Goal: Information Seeking & Learning: Learn about a topic

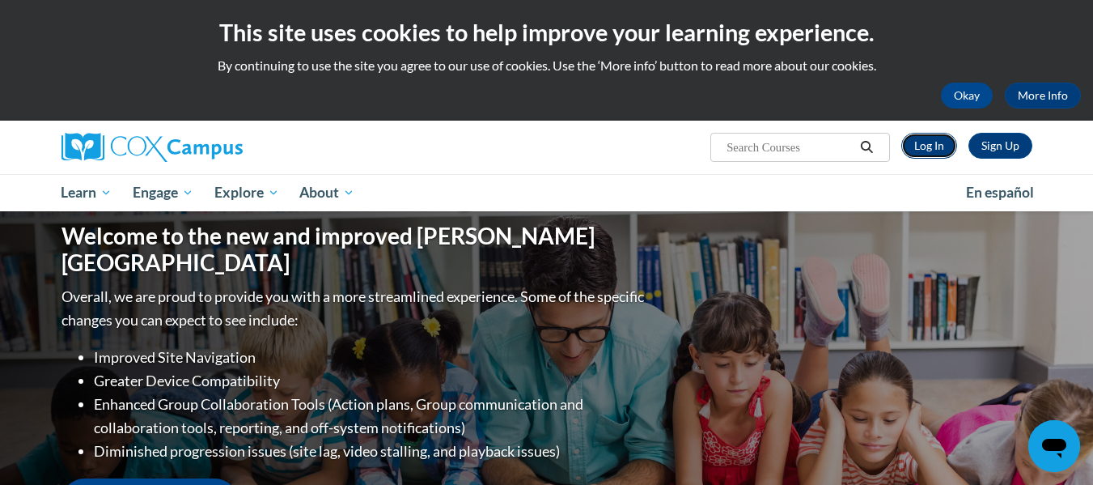
click at [922, 148] on link "Log In" at bounding box center [929, 146] width 56 height 26
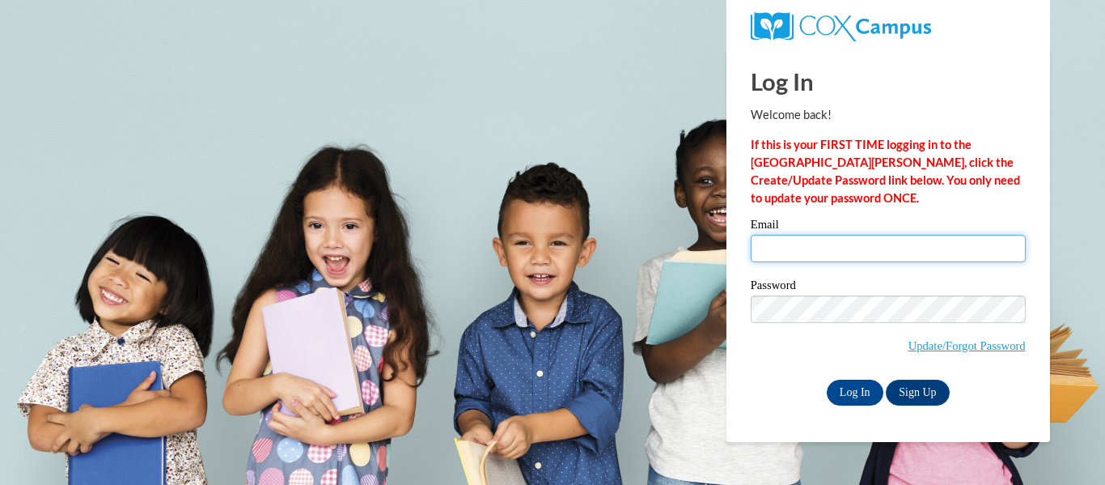
click at [813, 235] on input "Email" at bounding box center [888, 249] width 275 height 28
type input "kkennow@kusd.edu"
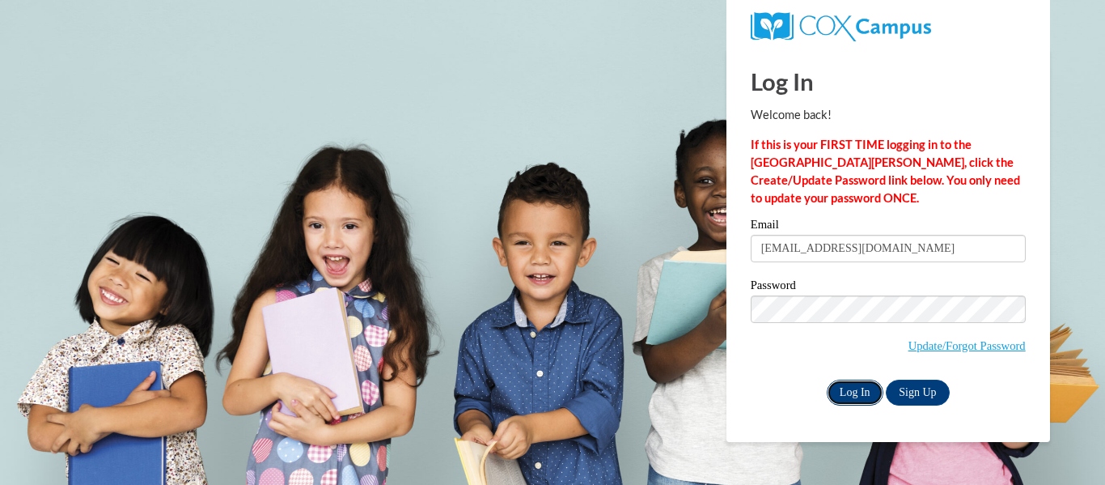
click at [847, 384] on input "Log In" at bounding box center [855, 392] width 57 height 26
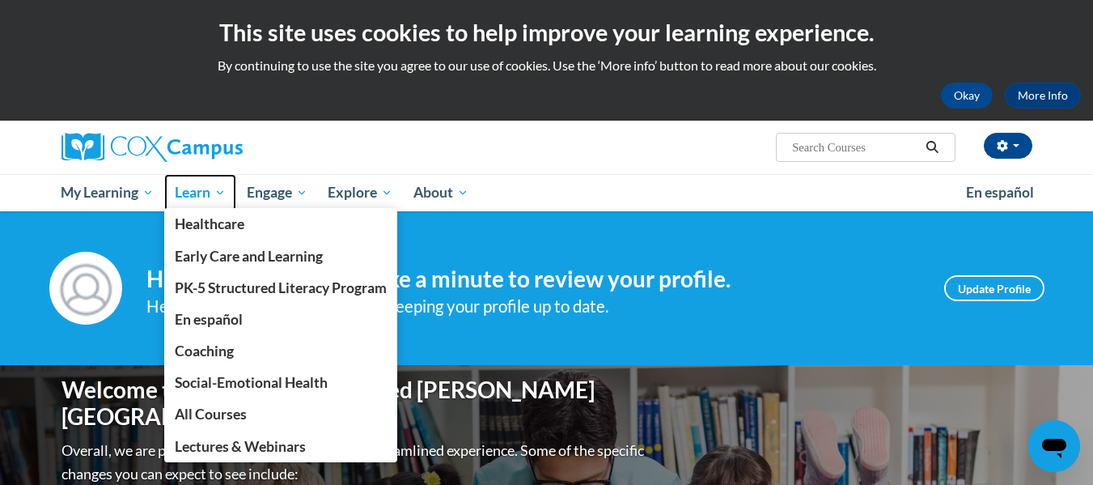
click at [208, 189] on span "Learn" at bounding box center [200, 192] width 51 height 19
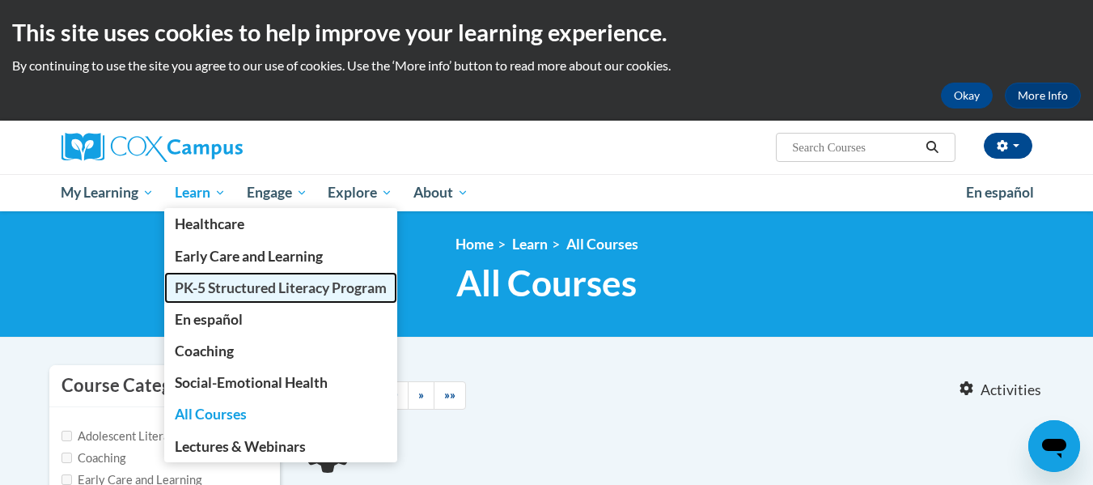
click at [201, 282] on span "PK-5 Structured Literacy Program" at bounding box center [281, 287] width 212 height 17
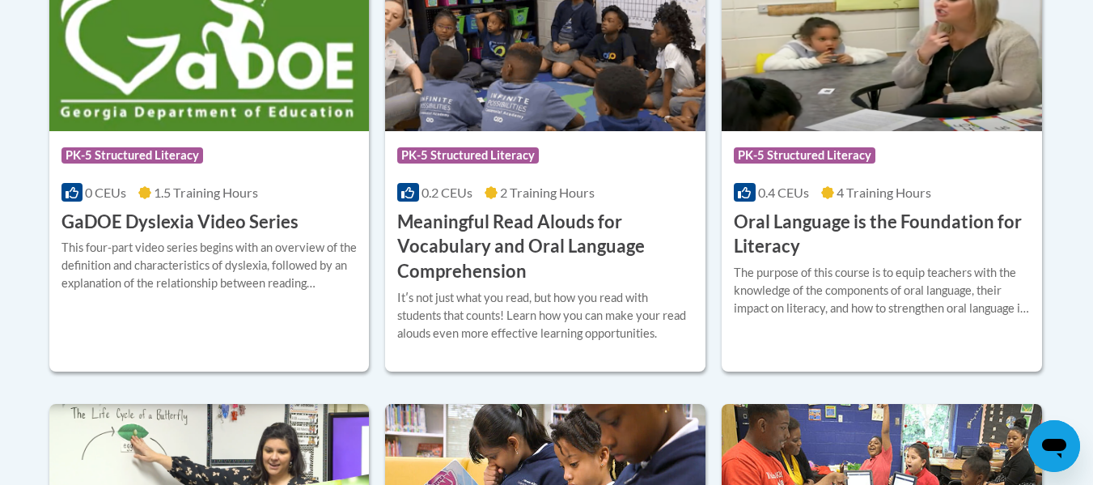
scroll to position [1169, 0]
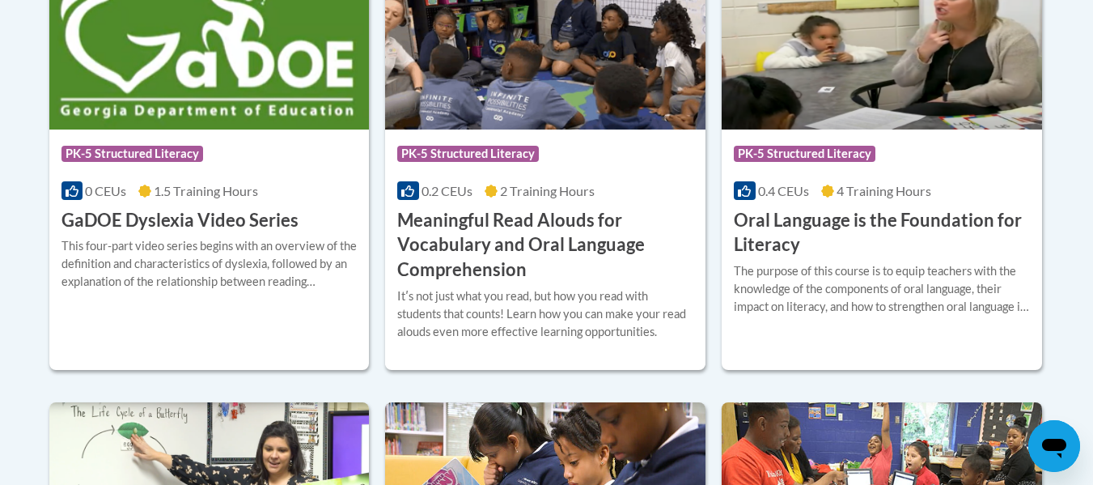
drag, startPoint x: 333, startPoint y: 384, endPoint x: 206, endPoint y: 391, distance: 128.0
click at [206, 391] on div "Course Category: PK-5 Structured Literacy 0 CEUs 2.5 Training Hours COURSE Cox …" at bounding box center [546, 370] width 995 height 1602
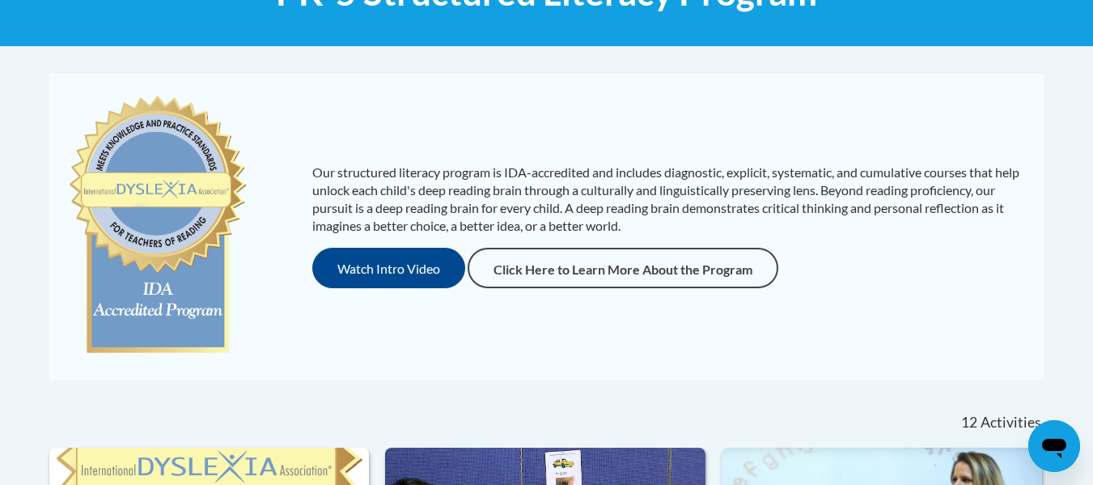
scroll to position [0, 0]
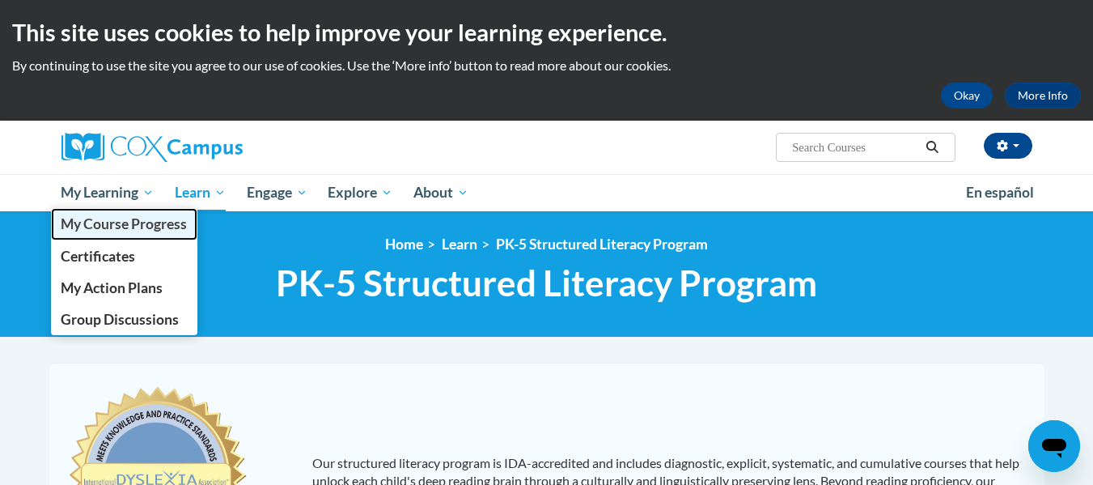
click at [133, 219] on span "My Course Progress" at bounding box center [124, 223] width 126 height 17
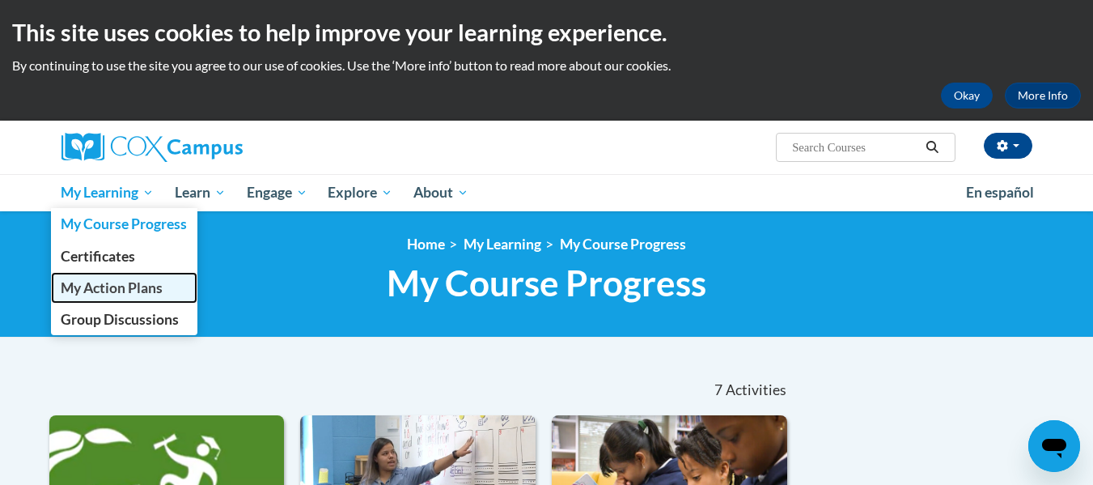
click at [116, 290] on span "My Action Plans" at bounding box center [112, 287] width 102 height 17
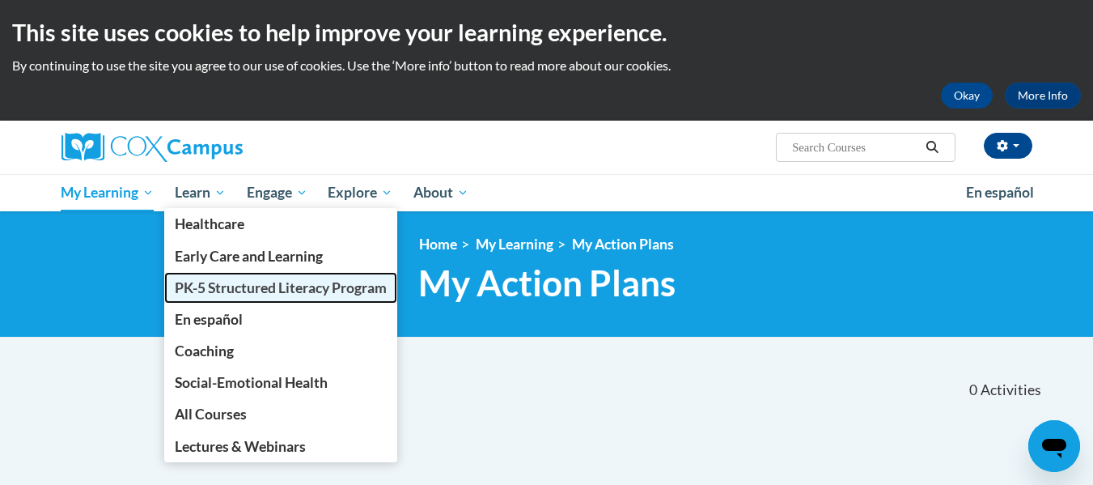
click at [189, 279] on span "PK-5 Structured Literacy Program" at bounding box center [281, 287] width 212 height 17
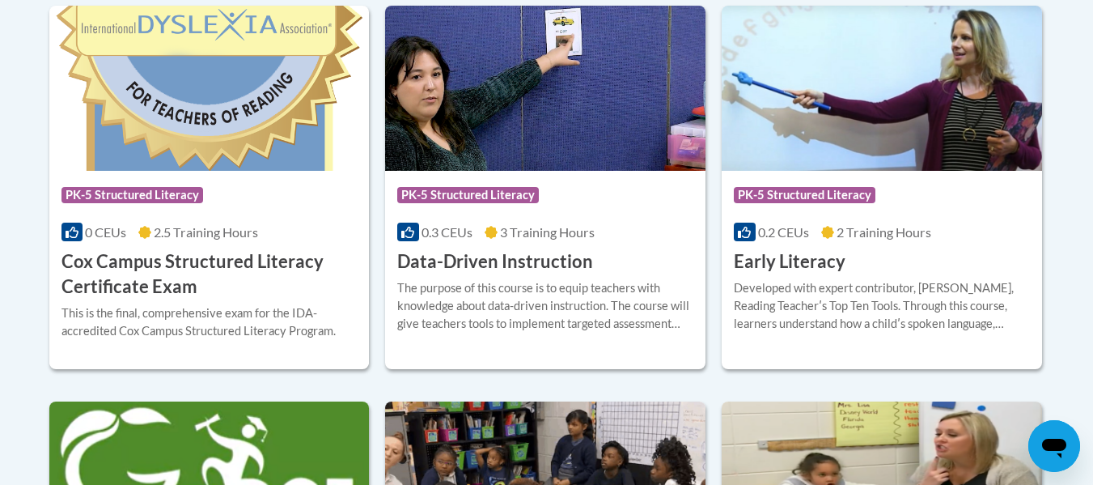
scroll to position [636, 0]
